Goal: Find specific page/section: Find specific page/section

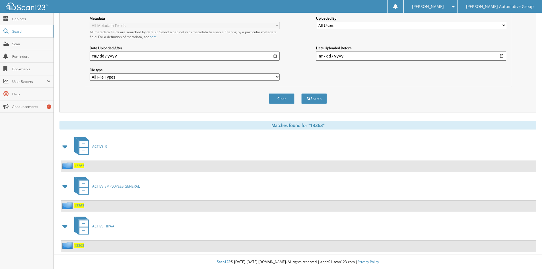
click at [83, 203] on span "13363" at bounding box center [79, 205] width 10 height 5
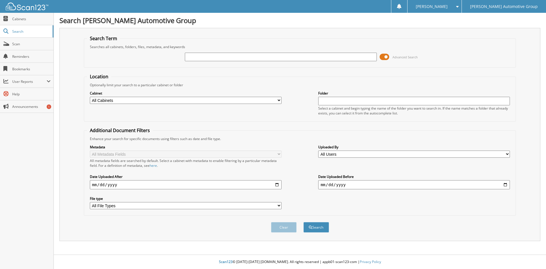
click at [289, 54] on input "text" at bounding box center [281, 57] width 192 height 9
type input "118456"
click at [303, 222] on button "Search" at bounding box center [316, 227] width 26 height 11
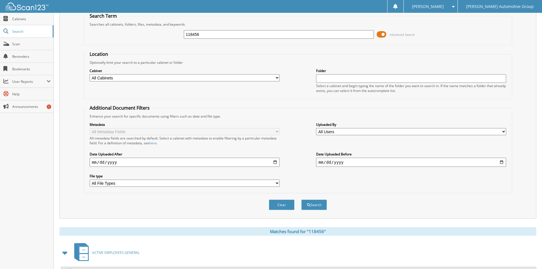
scroll to position [49, 0]
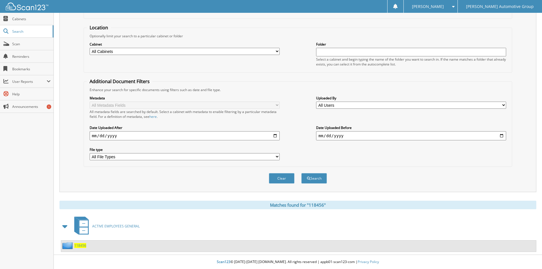
click at [78, 244] on span "118456" at bounding box center [80, 245] width 12 height 5
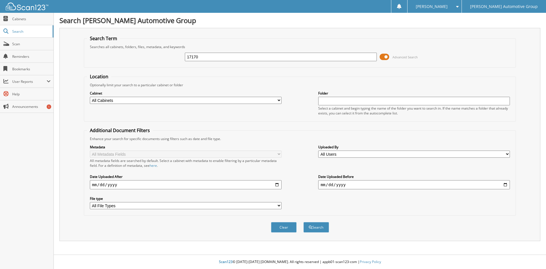
type input "17170"
click at [303, 222] on button "Search" at bounding box center [316, 227] width 26 height 11
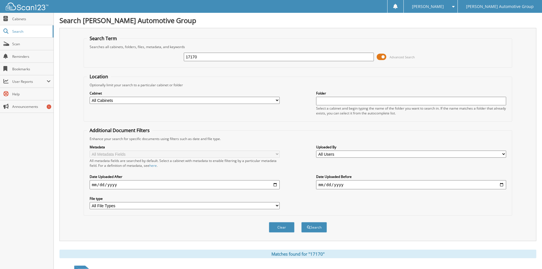
scroll to position [223, 0]
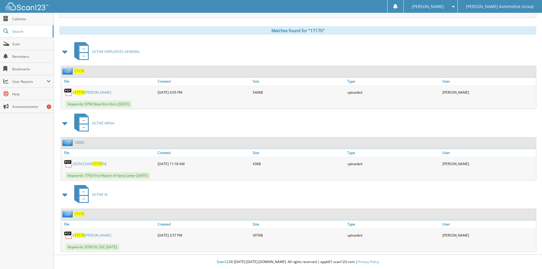
click at [82, 69] on span "17170" at bounding box center [79, 71] width 10 height 5
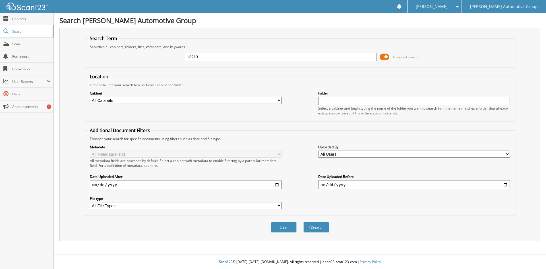
type input "13213"
click at [303, 222] on button "Search" at bounding box center [316, 227] width 26 height 11
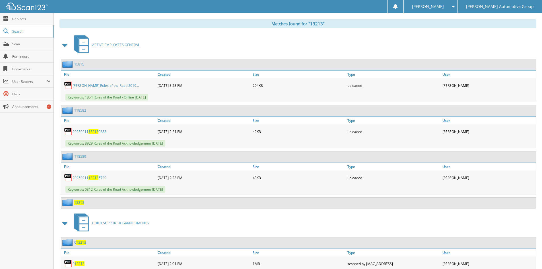
scroll to position [284, 0]
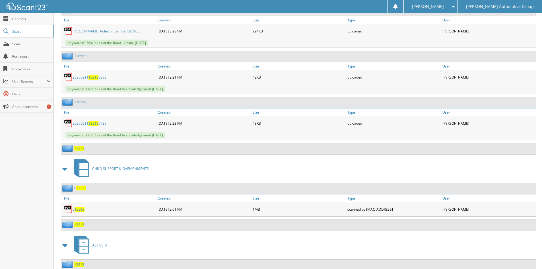
click at [80, 150] on span "13213" at bounding box center [79, 148] width 10 height 5
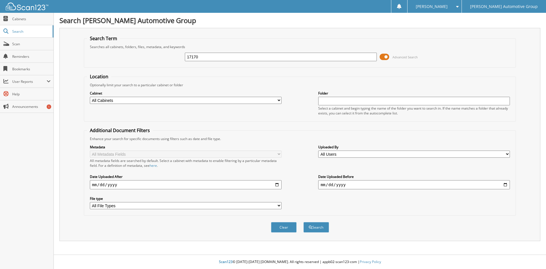
type input "17170"
click at [303, 222] on button "Search" at bounding box center [316, 227] width 26 height 11
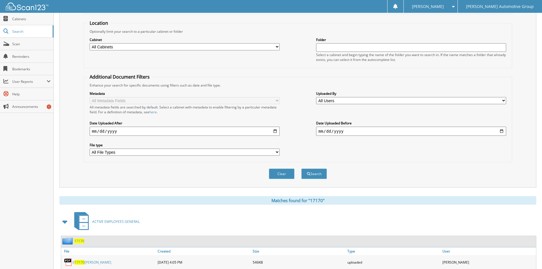
scroll to position [171, 0]
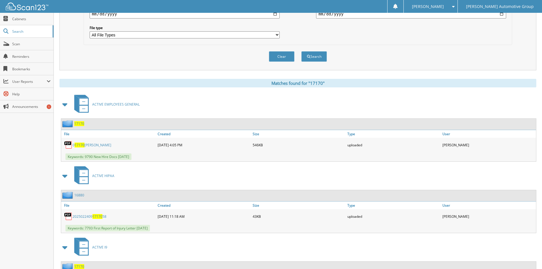
click at [79, 122] on div "17170" at bounding box center [72, 123] width 23 height 7
click at [79, 124] on span "17170" at bounding box center [79, 123] width 10 height 5
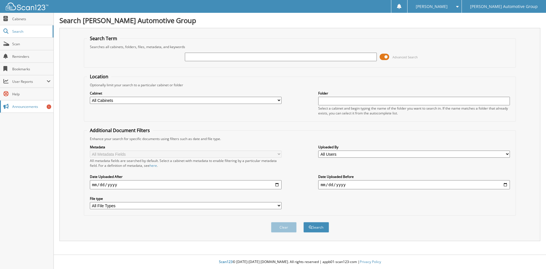
click at [29, 109] on span "Announcements" at bounding box center [31, 106] width 38 height 5
